Goal: Transaction & Acquisition: Purchase product/service

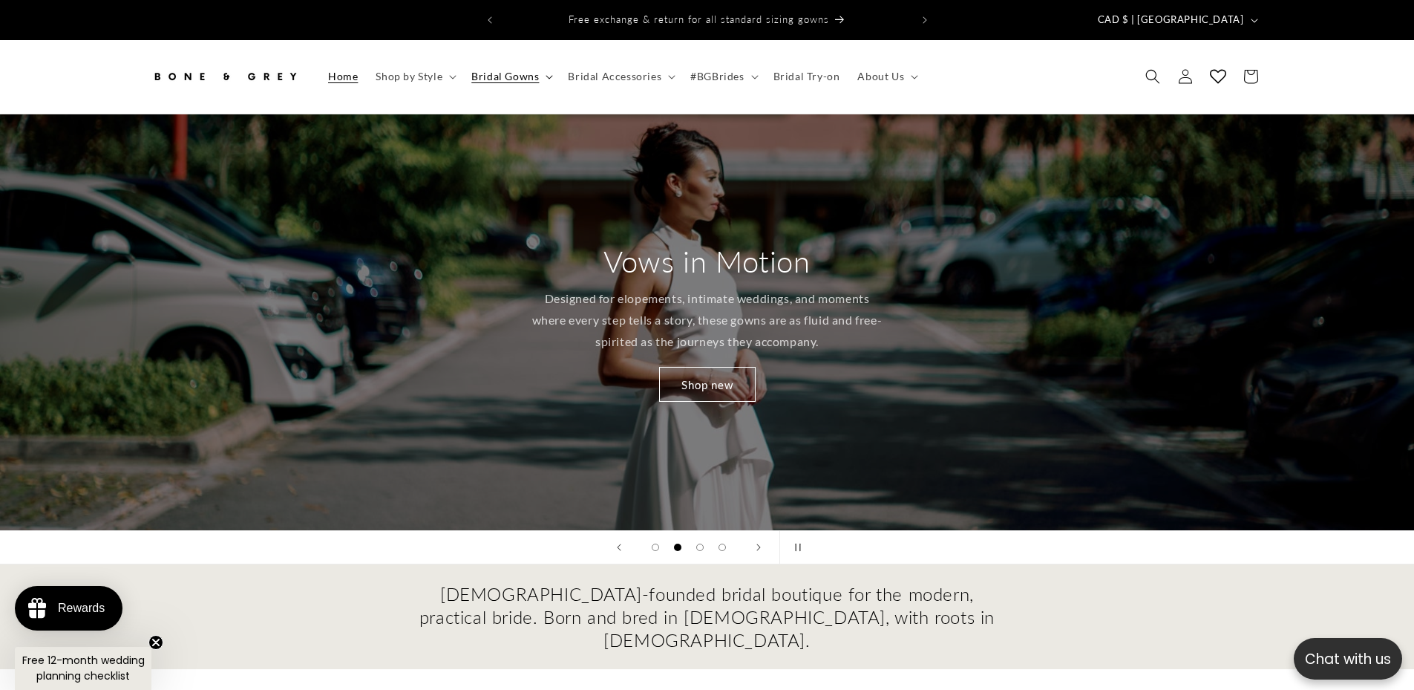
click at [494, 70] on span "Bridal Gowns" at bounding box center [505, 76] width 68 height 13
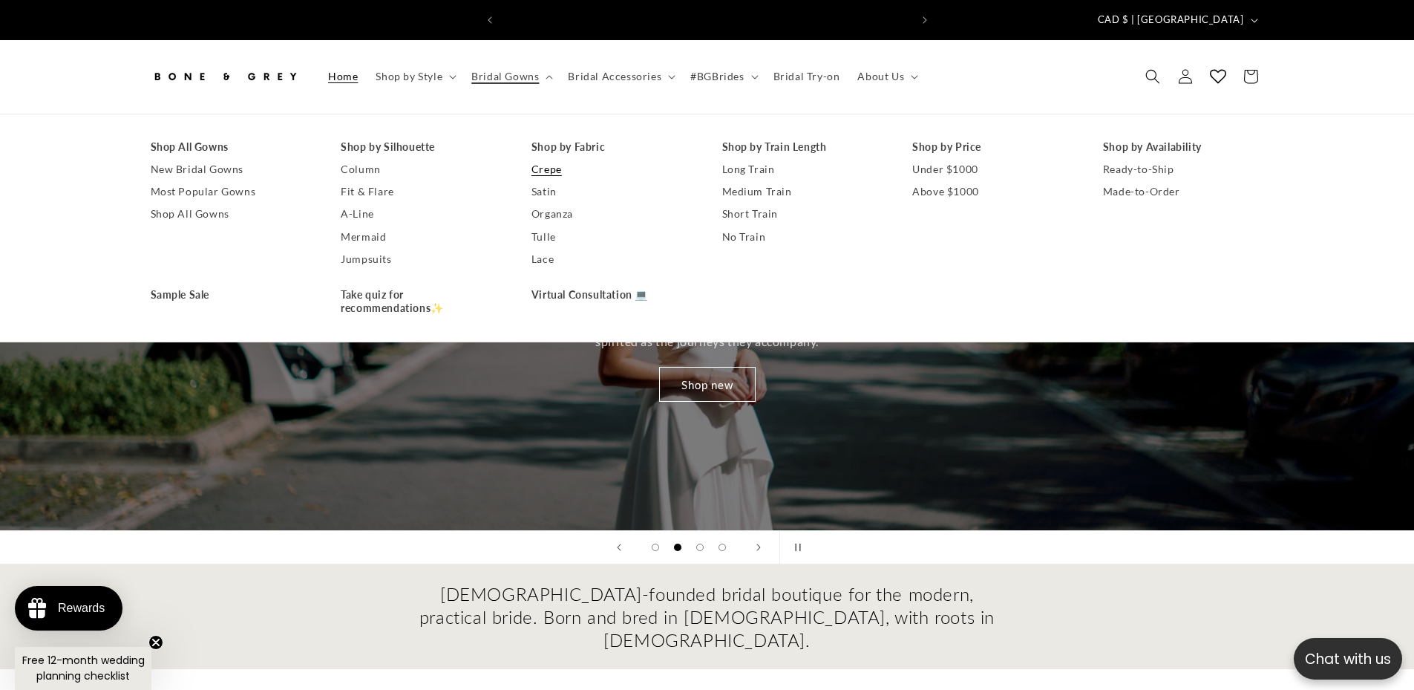
scroll to position [0, 817]
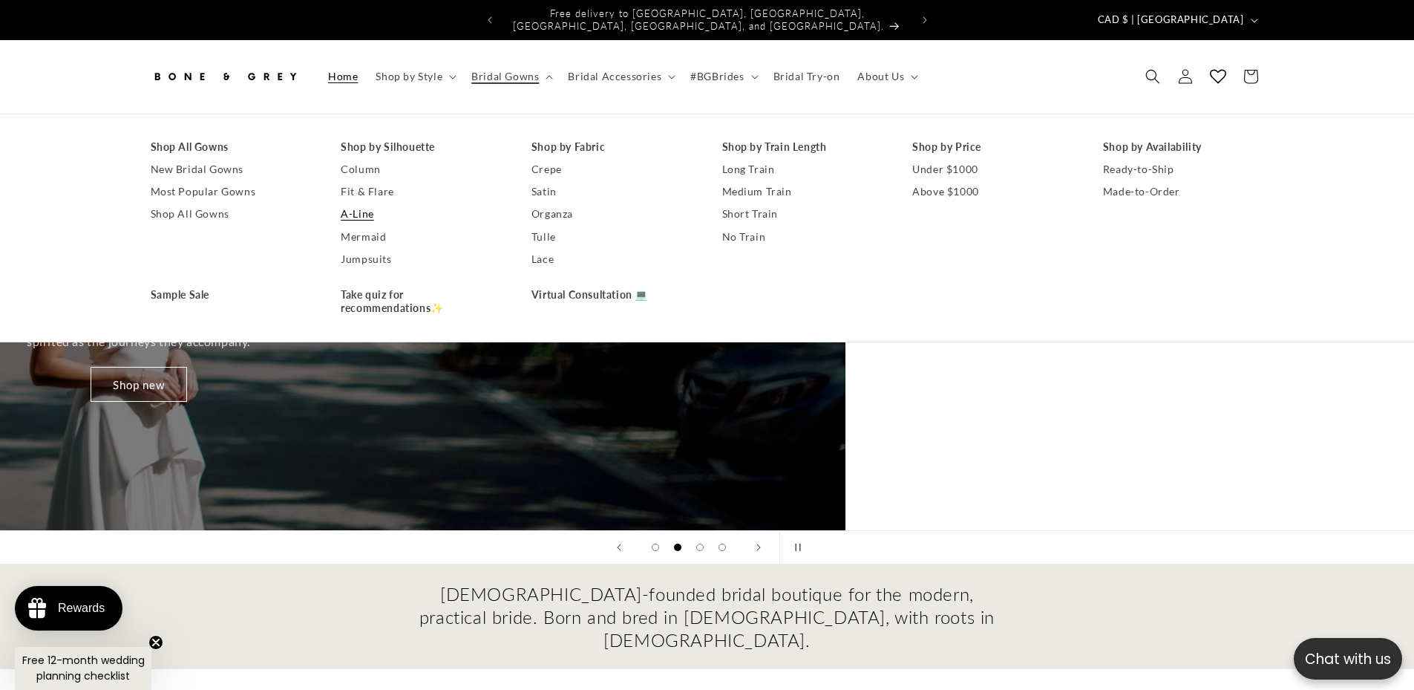
click at [369, 204] on link "A-Line" at bounding box center [421, 214] width 161 height 22
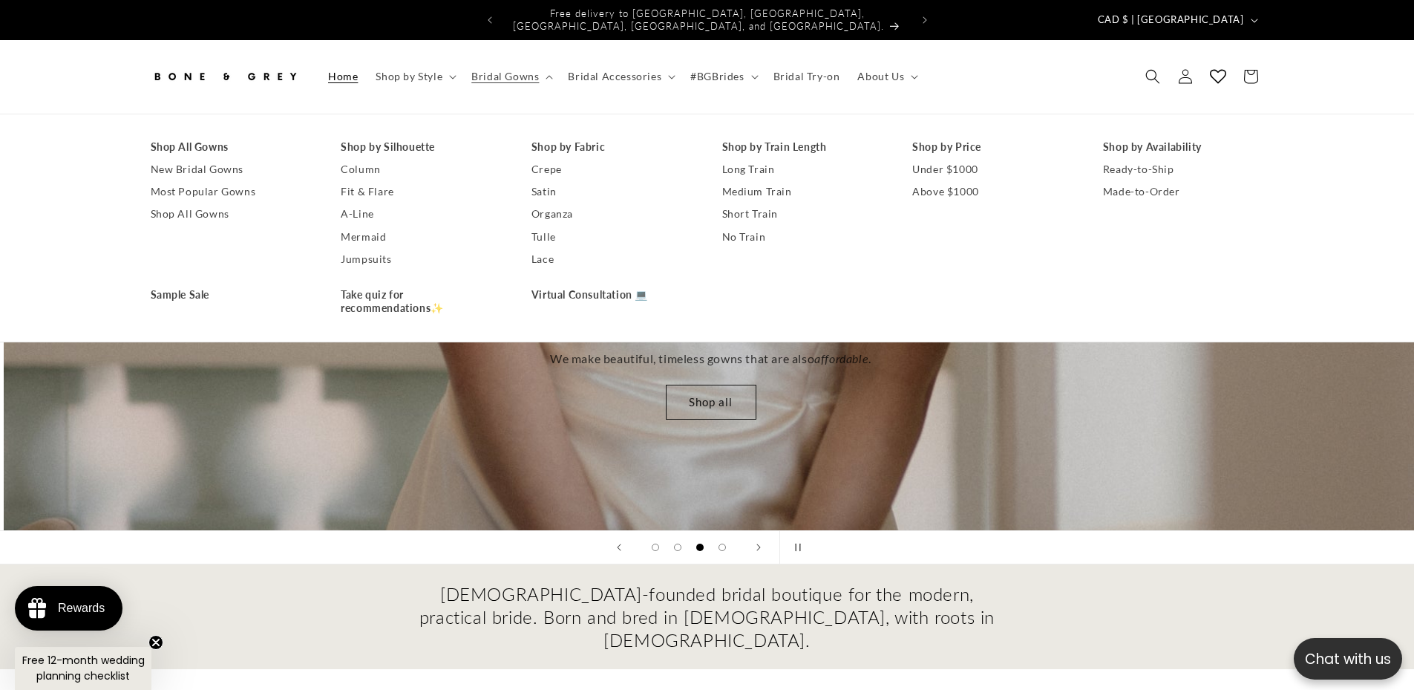
scroll to position [0, 2829]
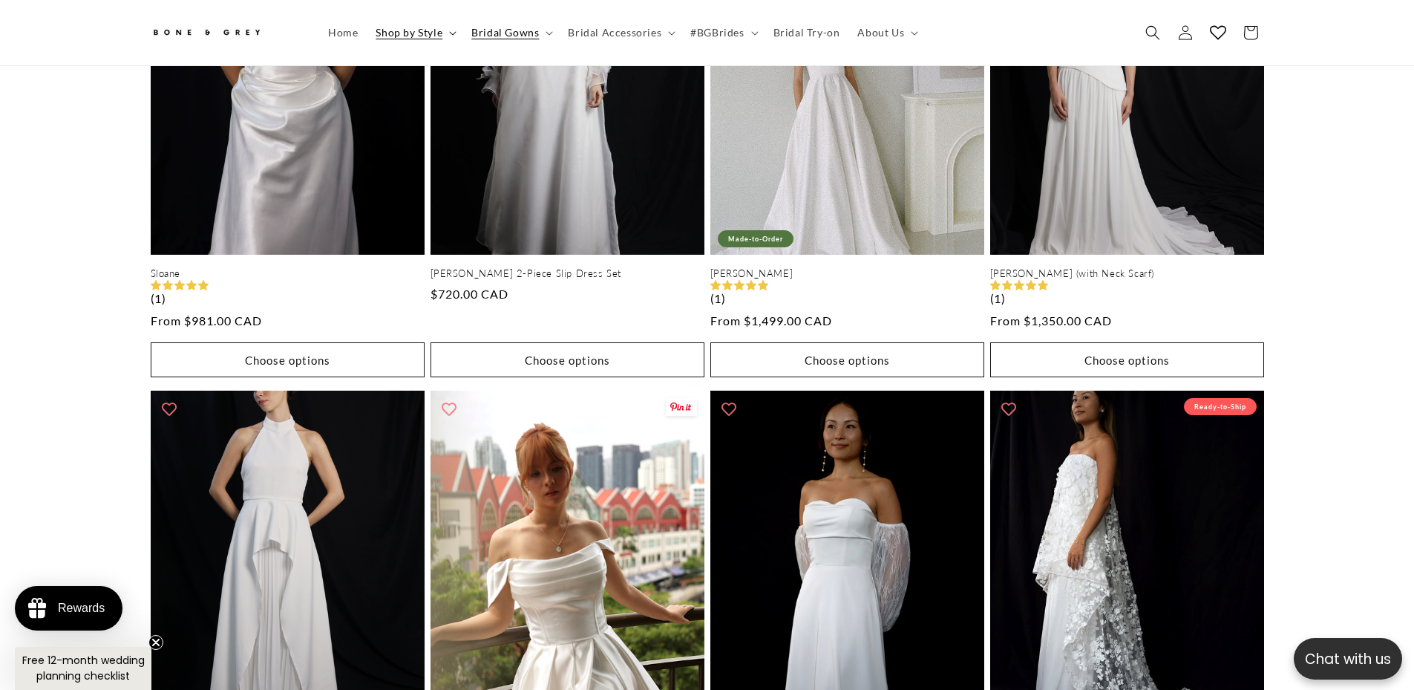
scroll to position [437, 0]
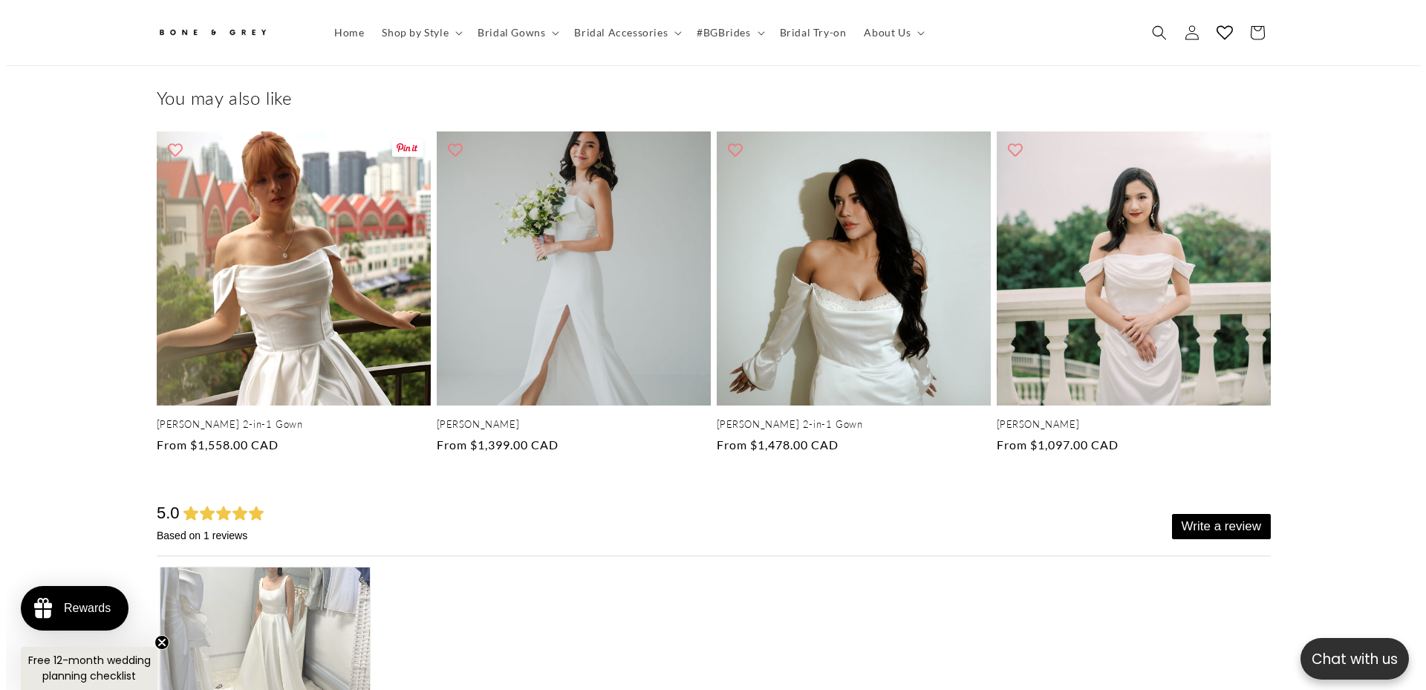
scroll to position [4892, 0]
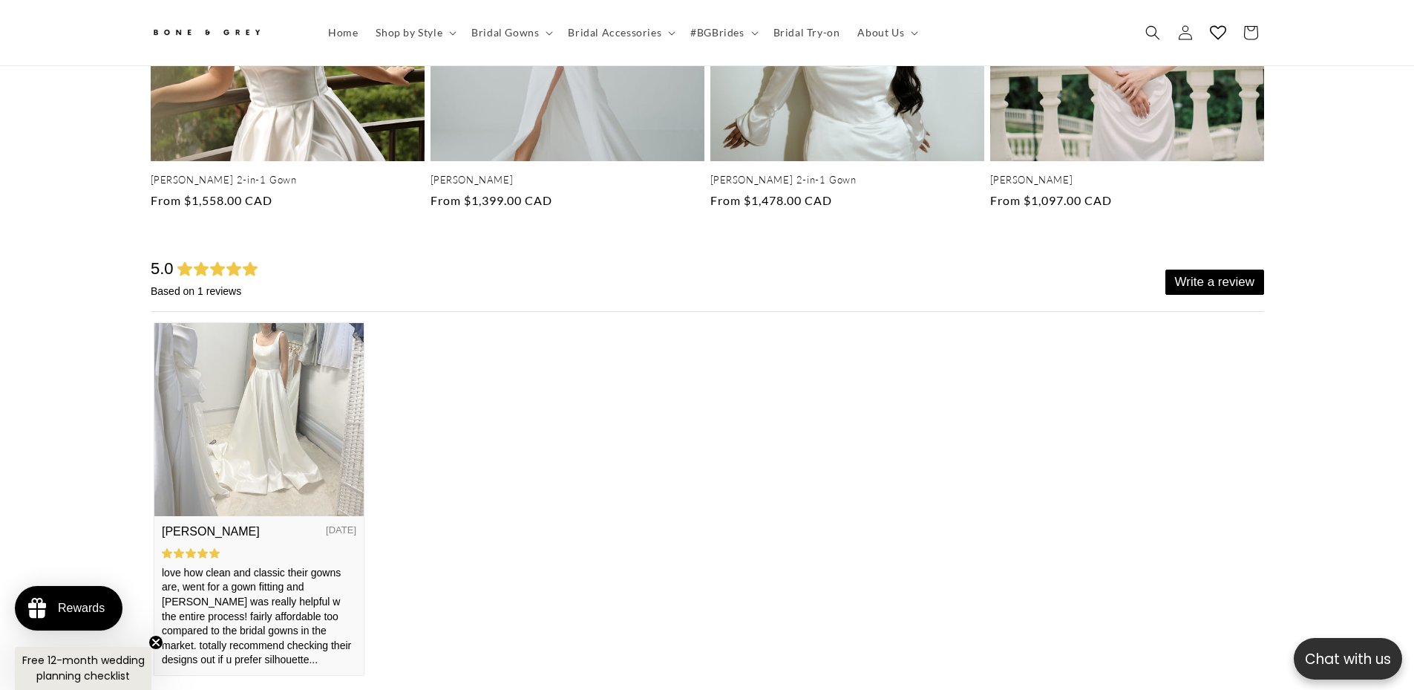
click at [283, 388] on img at bounding box center [258, 418] width 209 height 193
